Goal: Task Accomplishment & Management: Manage account settings

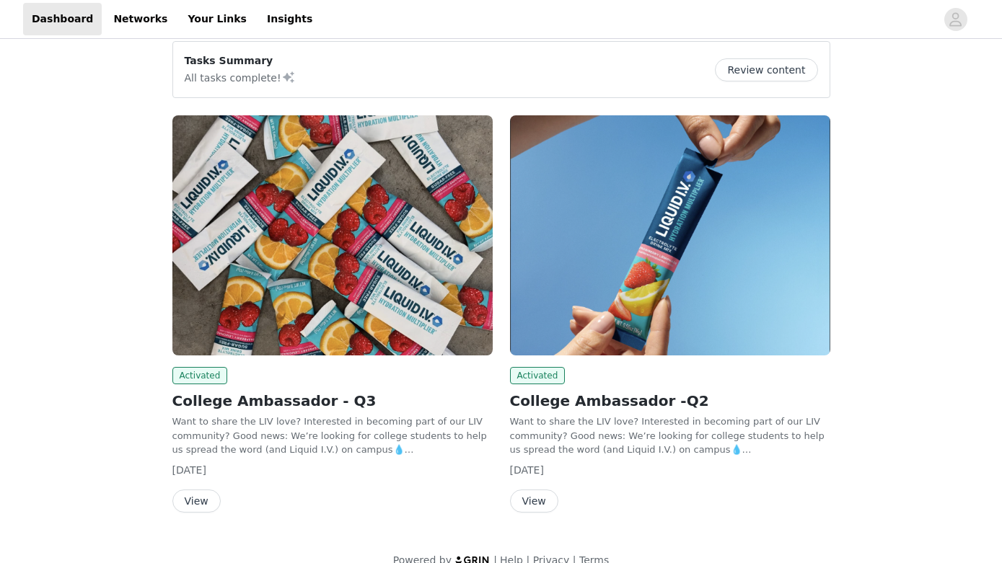
scroll to position [136, 0]
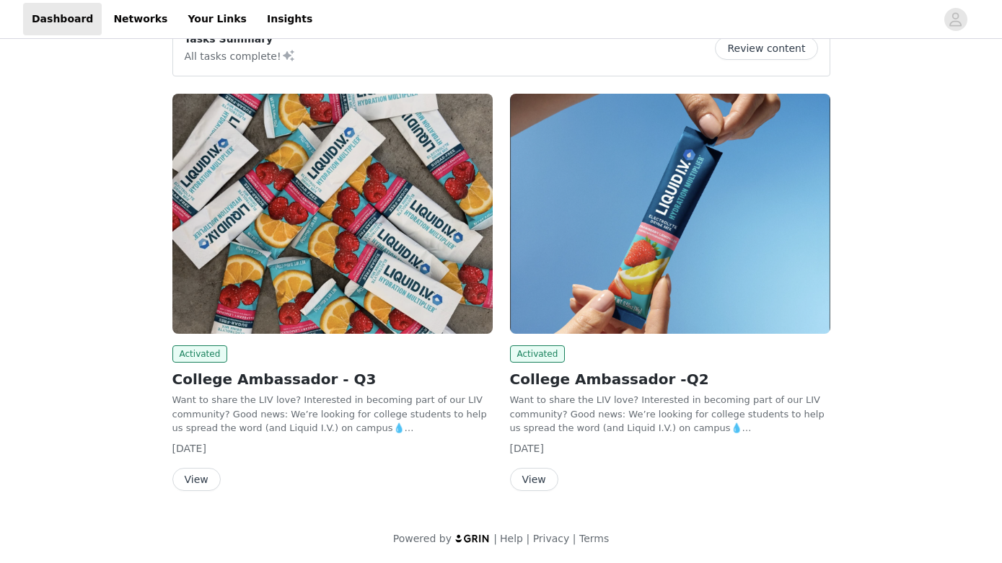
click at [191, 480] on button "View" at bounding box center [196, 479] width 48 height 23
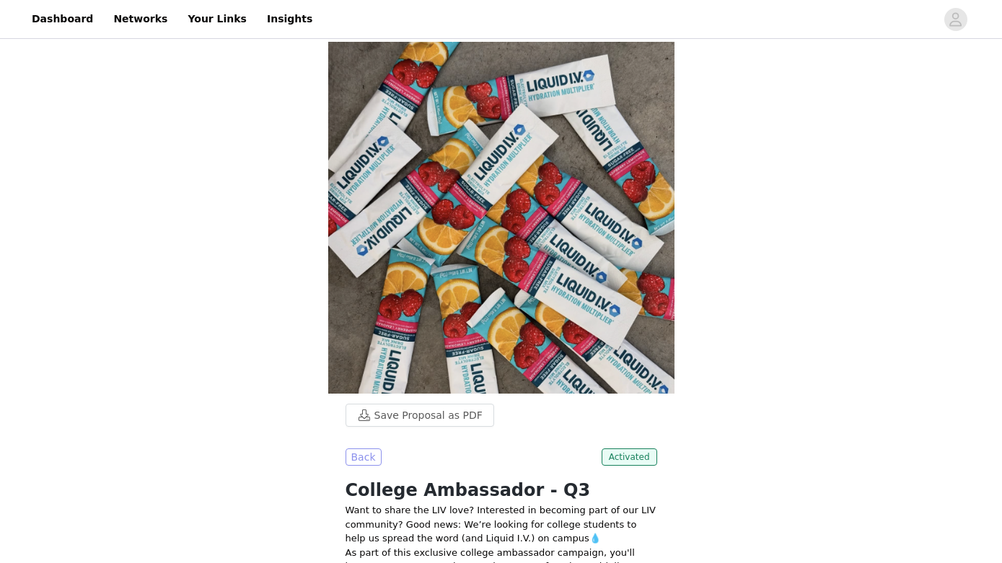
click at [362, 449] on button "Back" at bounding box center [363, 457] width 36 height 17
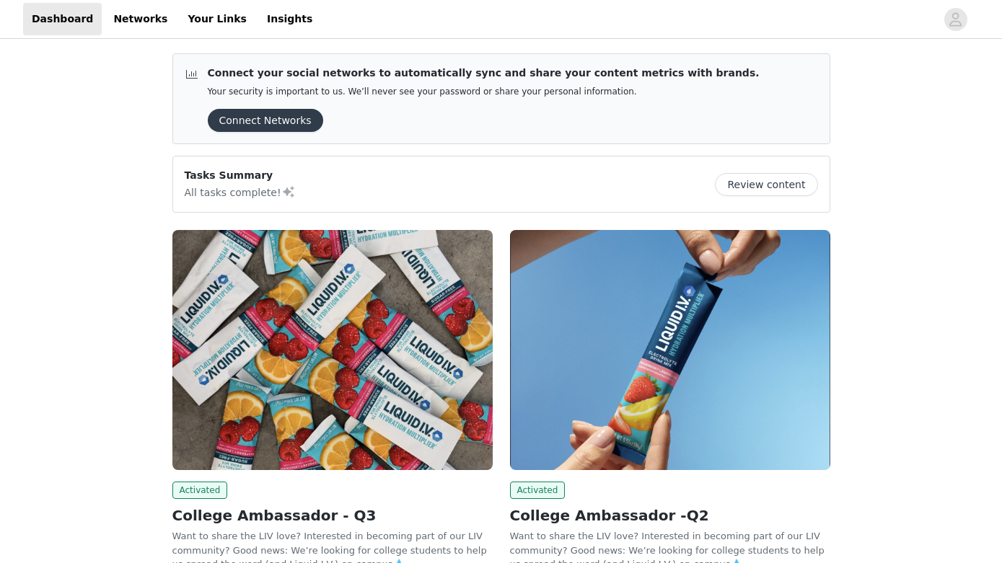
click at [759, 180] on button "Review content" at bounding box center [766, 184] width 102 height 23
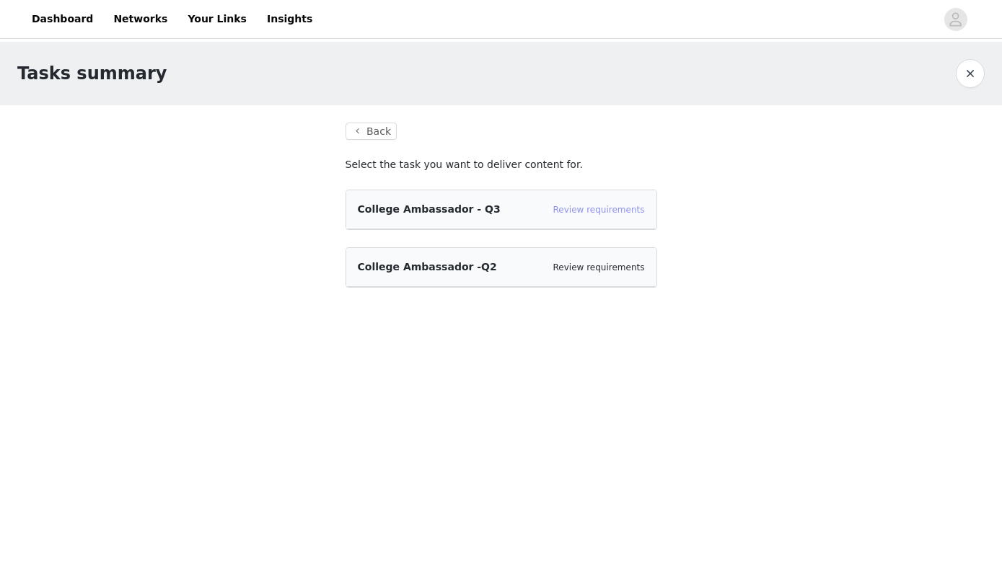
click at [610, 211] on link "Review requirements" at bounding box center [599, 210] width 92 height 10
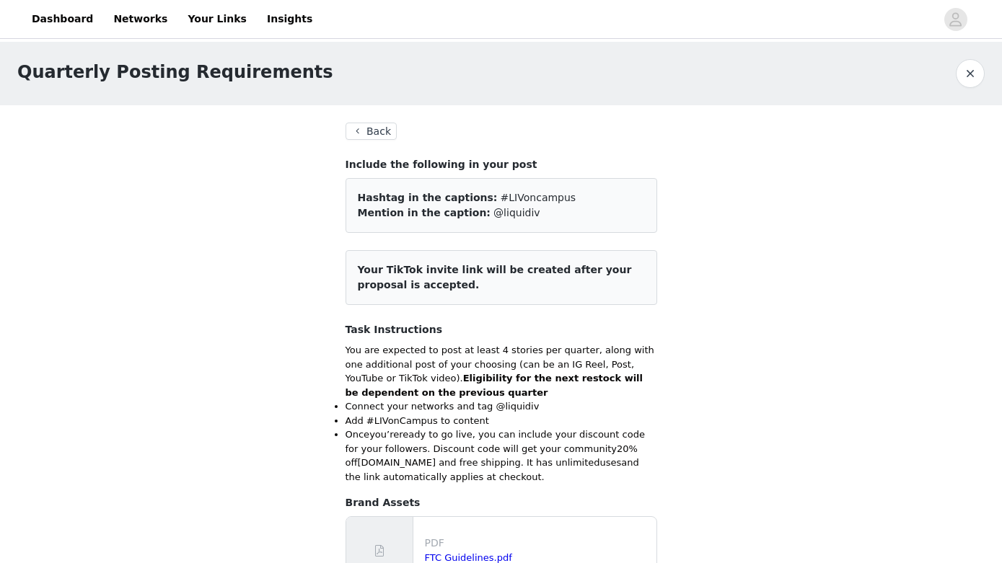
click at [361, 124] on button "Back" at bounding box center [371, 131] width 52 height 17
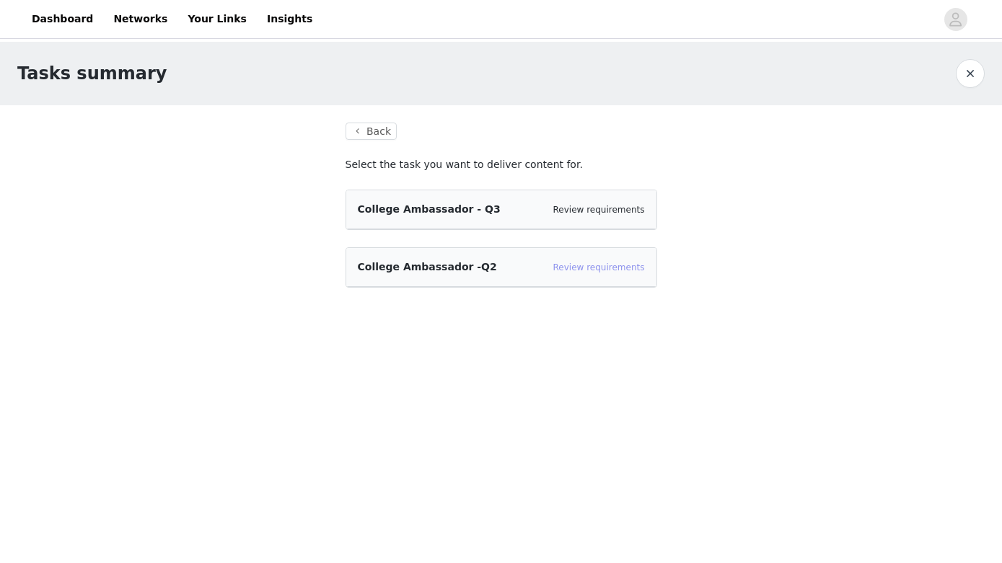
click at [583, 270] on link "Review requirements" at bounding box center [599, 267] width 92 height 10
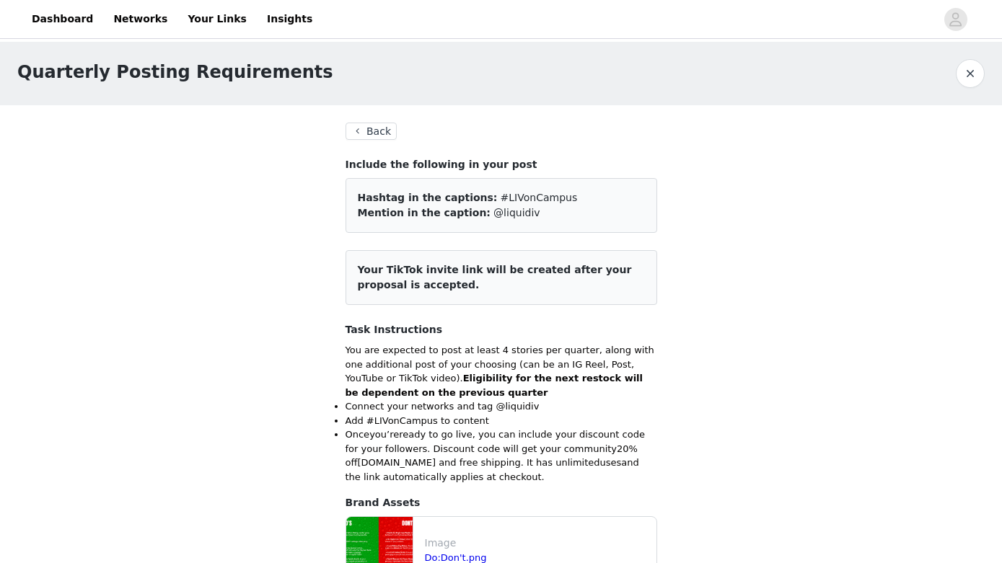
click at [371, 128] on button "Back" at bounding box center [371, 131] width 52 height 17
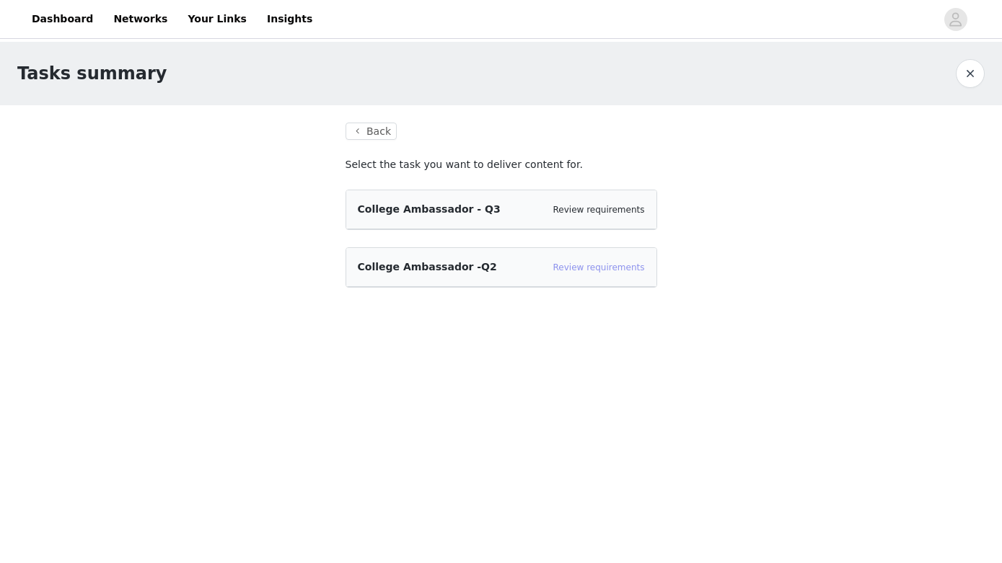
click at [612, 270] on link "Review requirements" at bounding box center [599, 267] width 92 height 10
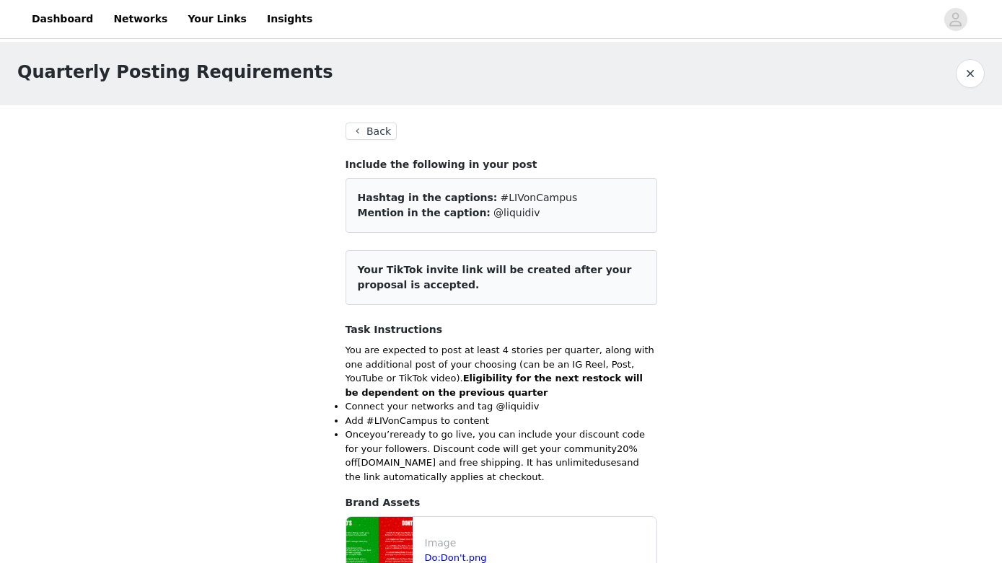
click at [379, 130] on button "Back" at bounding box center [371, 131] width 52 height 17
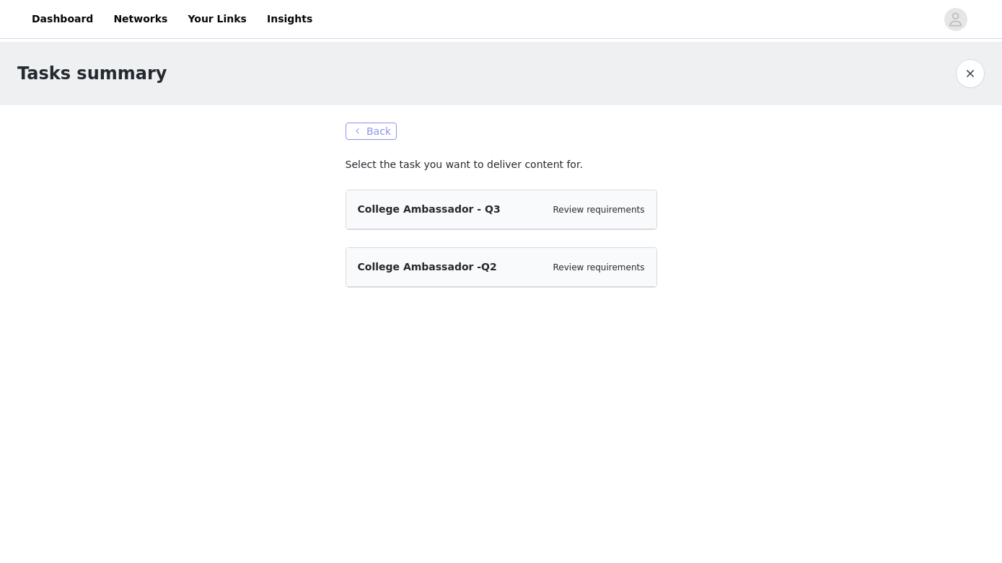
click at [368, 133] on button "Back" at bounding box center [371, 131] width 52 height 17
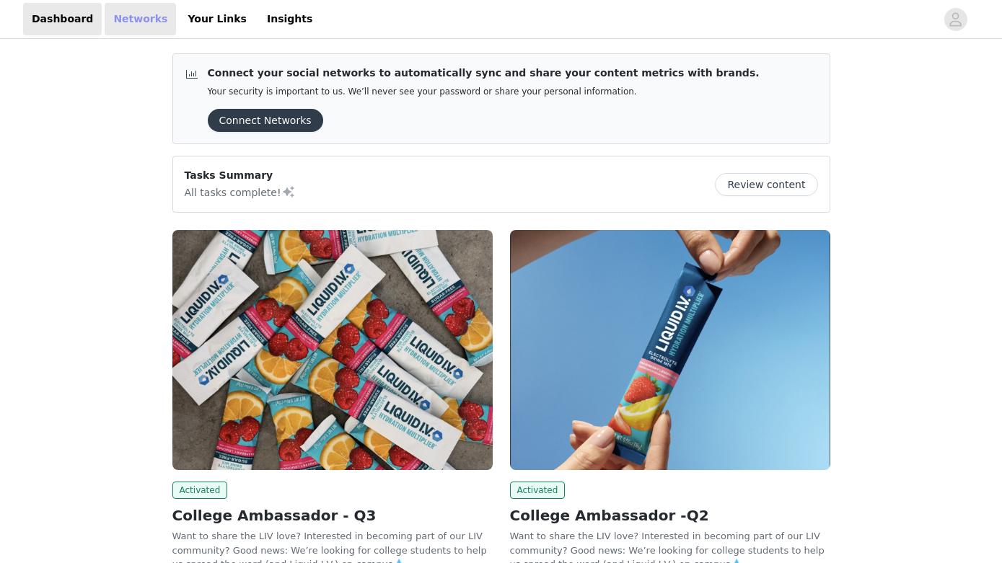
click at [142, 23] on link "Networks" at bounding box center [140, 19] width 71 height 32
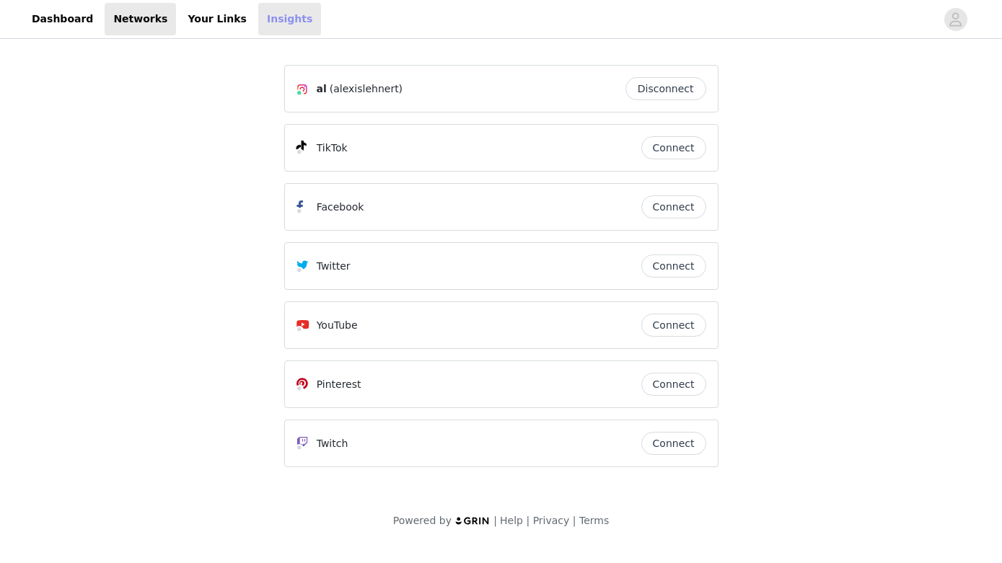
click at [266, 14] on link "Insights" at bounding box center [289, 19] width 63 height 32
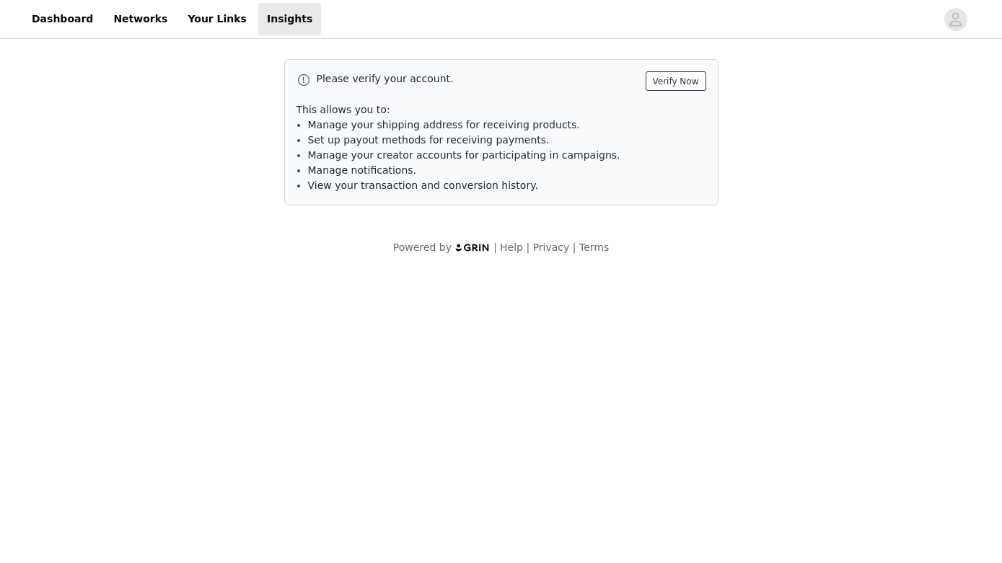
click at [666, 80] on button "Verify Now" at bounding box center [675, 80] width 61 height 19
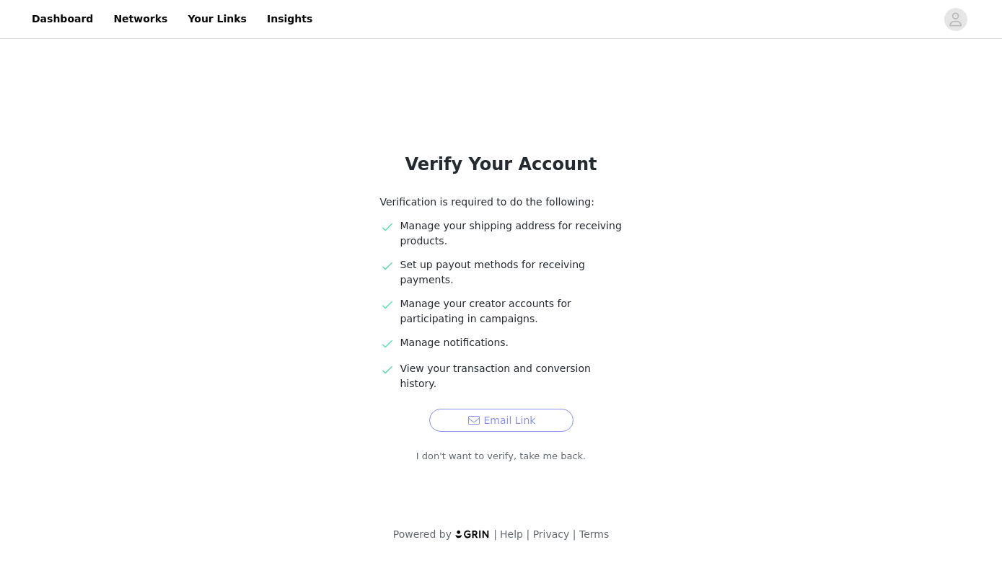
click at [502, 409] on button "Email Link" at bounding box center [501, 420] width 144 height 23
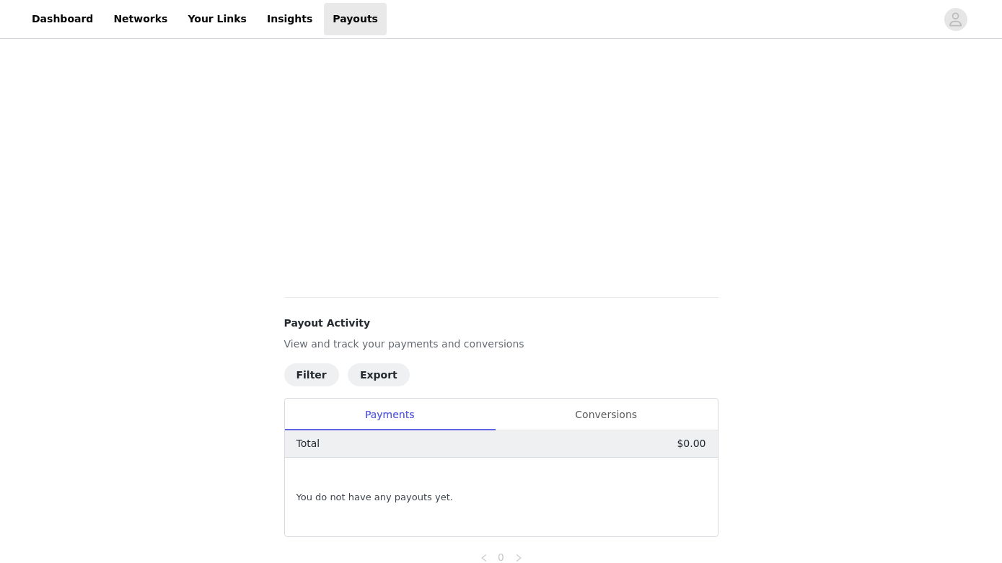
scroll to position [426, 0]
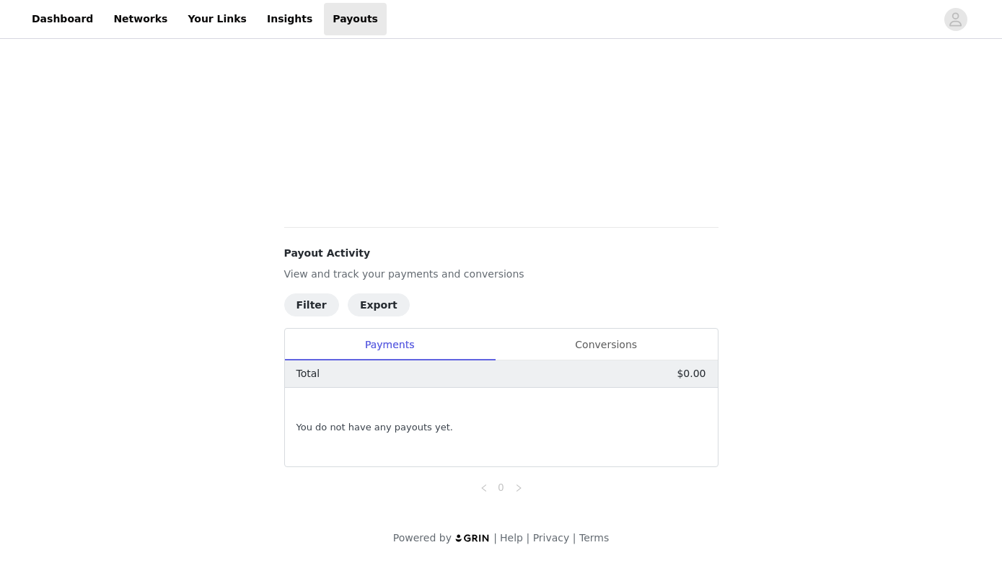
click at [596, 324] on div "Filter Export Payments Conversions Total $0.00 You do not have any payouts yet.…" at bounding box center [501, 394] width 434 height 203
click at [602, 339] on div "Conversions" at bounding box center [606, 345] width 223 height 32
click at [442, 347] on div "Payments" at bounding box center [390, 345] width 210 height 32
click at [541, 355] on div "Conversions" at bounding box center [606, 345] width 223 height 32
click at [417, 353] on div "Payments" at bounding box center [390, 345] width 210 height 32
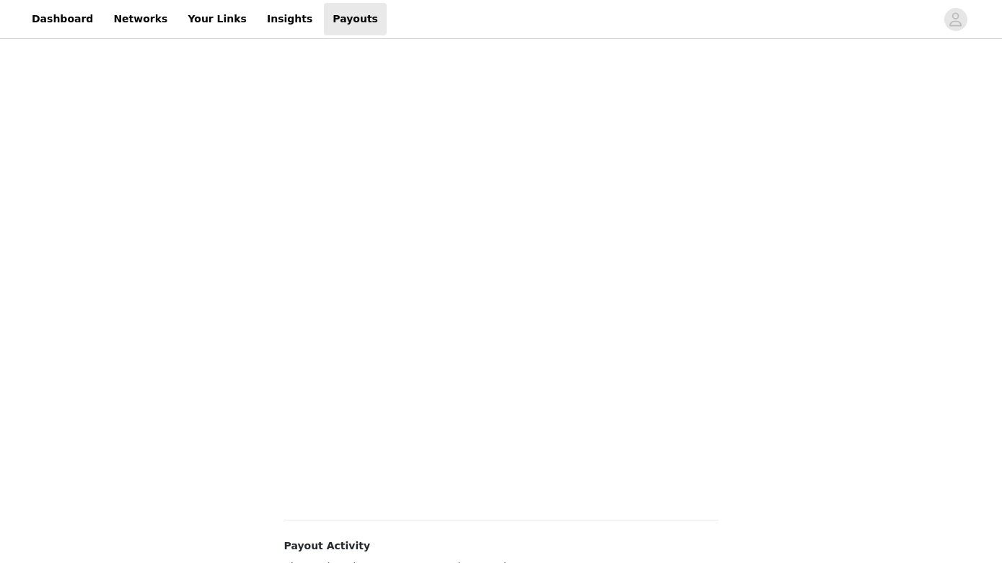
scroll to position [0, 0]
